Goal: Task Accomplishment & Management: Use online tool/utility

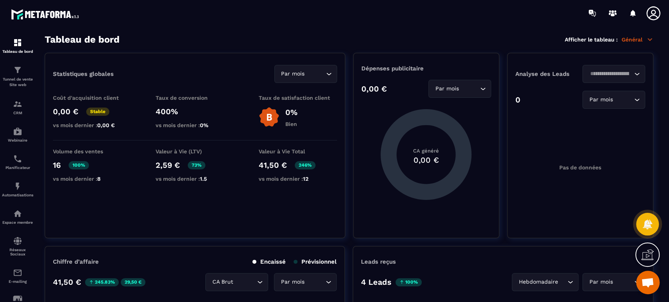
click at [17, 80] on p "Tunnel de vente Site web" at bounding box center [17, 82] width 31 height 11
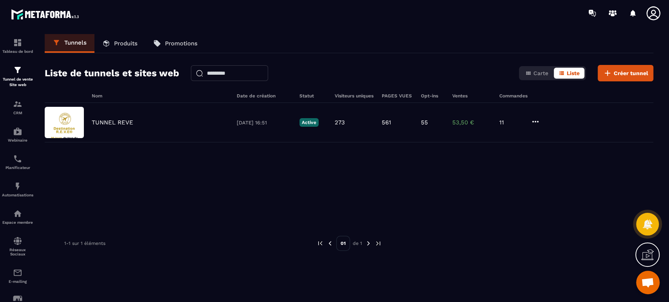
click at [144, 121] on div "TUNNEL REVE" at bounding box center [160, 122] width 137 height 7
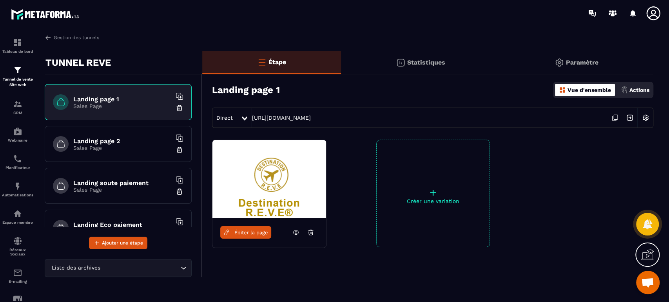
click at [108, 147] on p "Sales Page" at bounding box center [122, 148] width 98 height 6
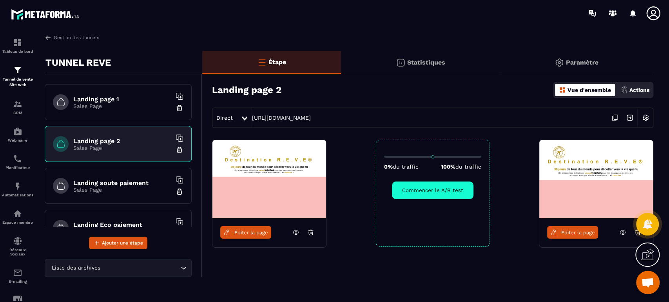
click at [622, 234] on icon at bounding box center [622, 232] width 7 height 7
click at [108, 179] on h6 "Landing soute paiement" at bounding box center [122, 182] width 98 height 7
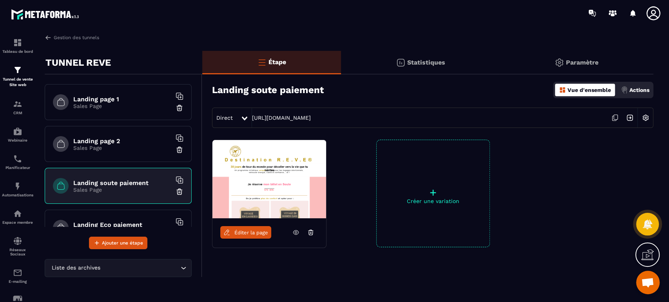
click at [643, 116] on img at bounding box center [645, 117] width 15 height 15
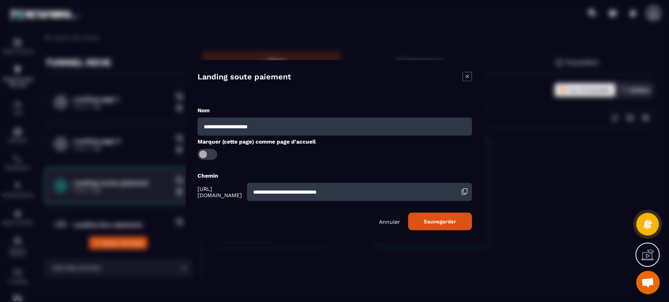
click at [465, 74] on icon "Modal window" at bounding box center [466, 76] width 9 height 9
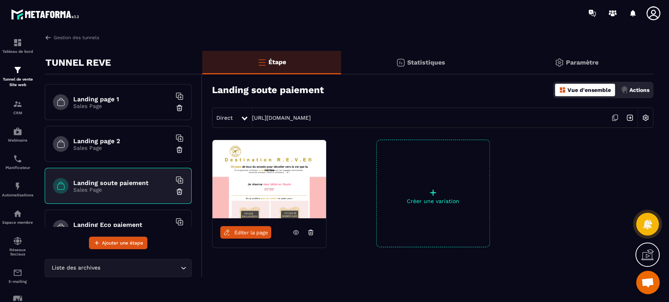
click at [642, 89] on p "Actions" at bounding box center [639, 90] width 20 height 6
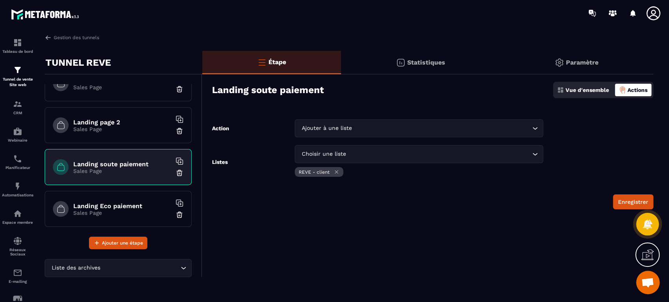
scroll to position [29, 0]
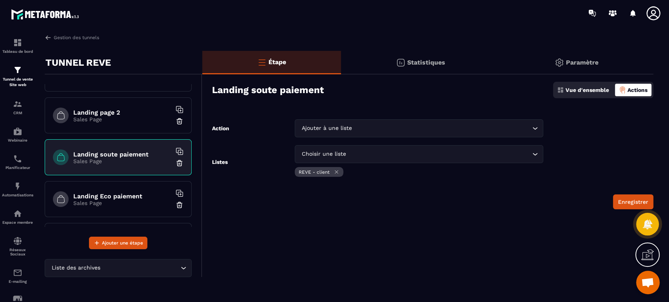
click at [123, 197] on h6 "Landing Eco paiement" at bounding box center [122, 196] width 98 height 7
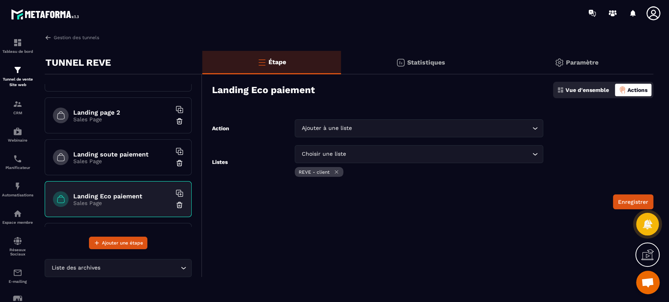
scroll to position [58, 0]
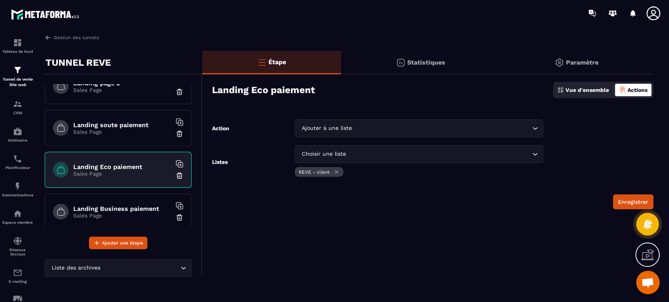
click at [119, 206] on h6 "Landing Business paiement" at bounding box center [122, 208] width 98 height 7
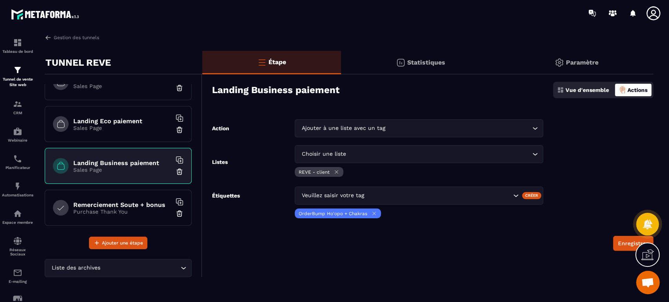
scroll to position [116, 0]
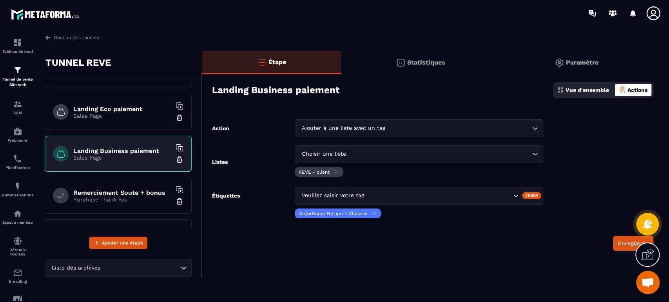
click at [129, 194] on h6 "Remerciement Soute + bonus" at bounding box center [122, 192] width 98 height 7
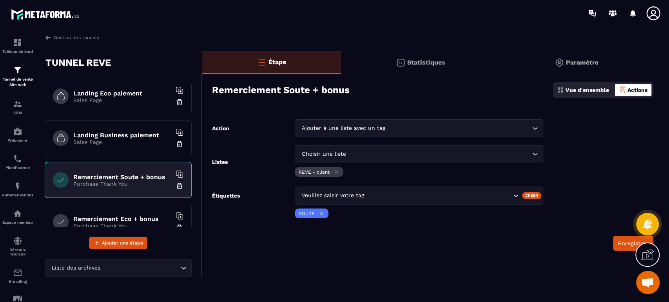
scroll to position [145, 0]
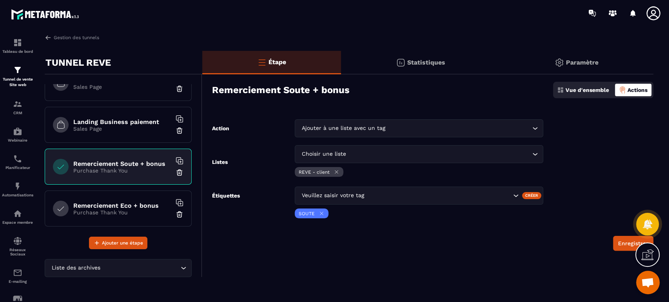
click at [130, 204] on h6 "Remerciement Eco + bonus" at bounding box center [122, 205] width 98 height 7
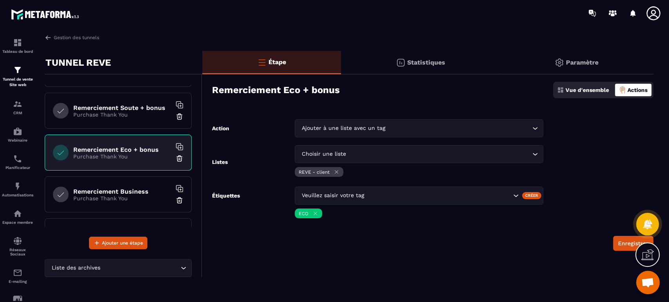
scroll to position [203, 0]
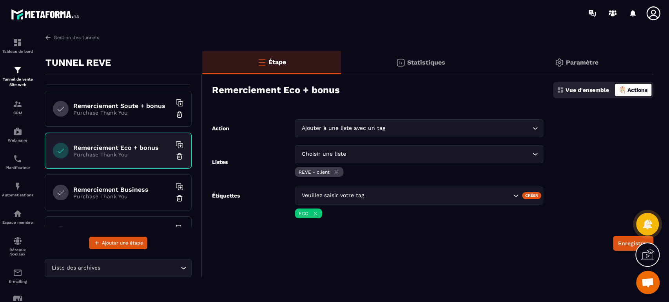
click at [123, 194] on p "Purchase Thank You" at bounding box center [122, 197] width 98 height 6
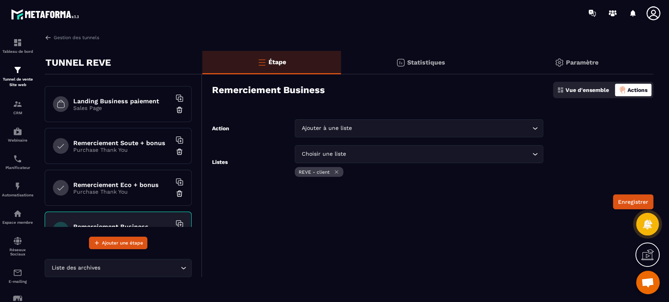
scroll to position [174, 0]
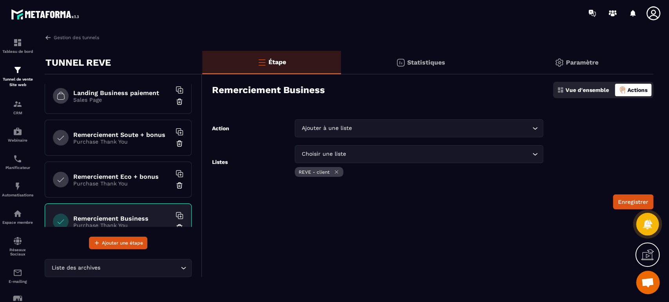
click at [123, 176] on h6 "Remerciement Eco + bonus" at bounding box center [122, 176] width 98 height 7
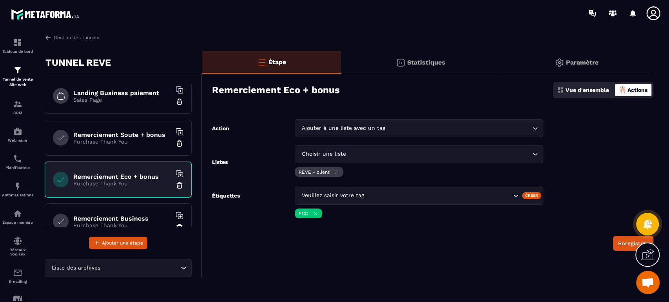
click at [106, 140] on p "Purchase Thank You" at bounding box center [122, 142] width 98 height 6
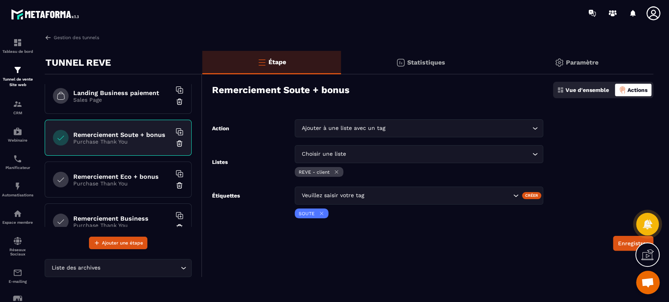
click at [107, 178] on h6 "Remerciement Eco + bonus" at bounding box center [122, 176] width 98 height 7
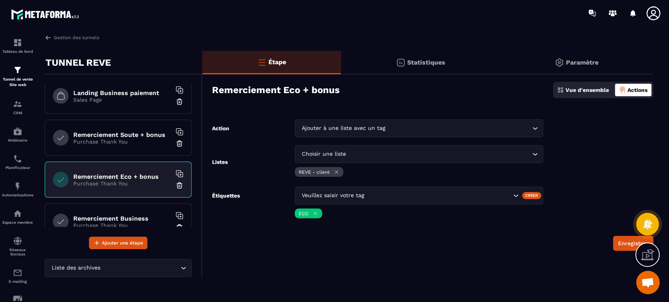
click at [146, 177] on h6 "Remerciement Eco + bonus" at bounding box center [122, 176] width 98 height 7
click at [580, 87] on p "Vue d'ensemble" at bounding box center [586, 90] width 43 height 6
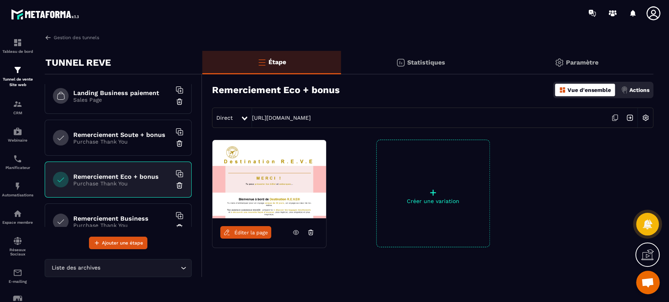
click at [145, 139] on p "Purchase Thank You" at bounding box center [122, 142] width 98 height 6
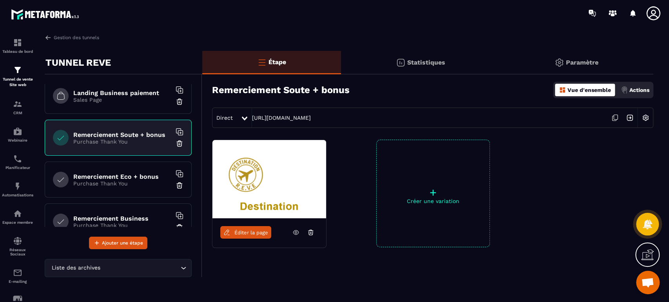
click at [614, 115] on icon at bounding box center [614, 117] width 15 height 15
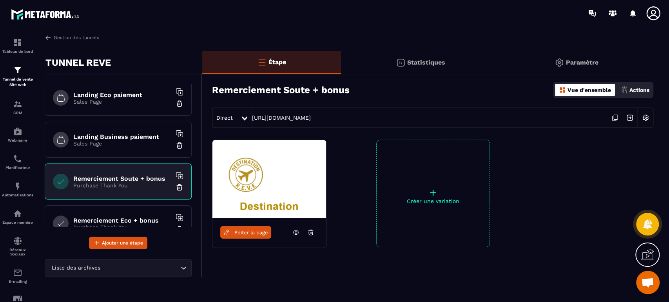
scroll to position [116, 0]
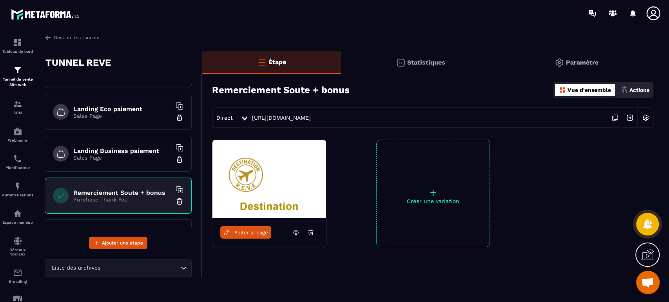
click at [124, 111] on h6 "Landing Eco paiement" at bounding box center [122, 108] width 98 height 7
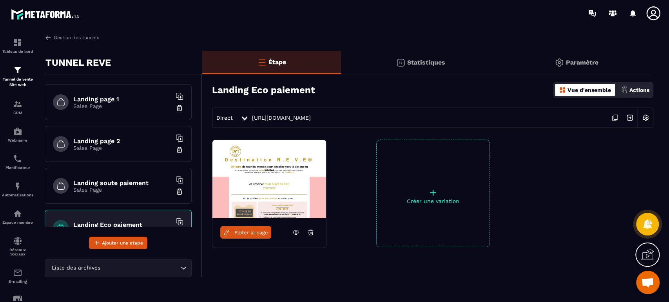
click at [132, 143] on h6 "Landing page 2" at bounding box center [122, 140] width 98 height 7
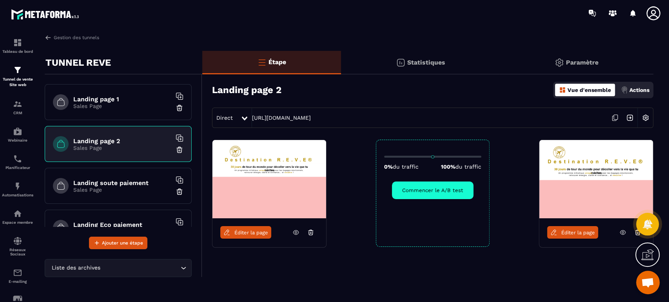
click at [621, 231] on icon at bounding box center [622, 232] width 7 height 7
click at [127, 139] on h6 "Landing page 2" at bounding box center [122, 140] width 98 height 7
click at [563, 232] on span "Éditer la page" at bounding box center [578, 233] width 34 height 6
